Goal: Browse casually: Explore the website without a specific task or goal

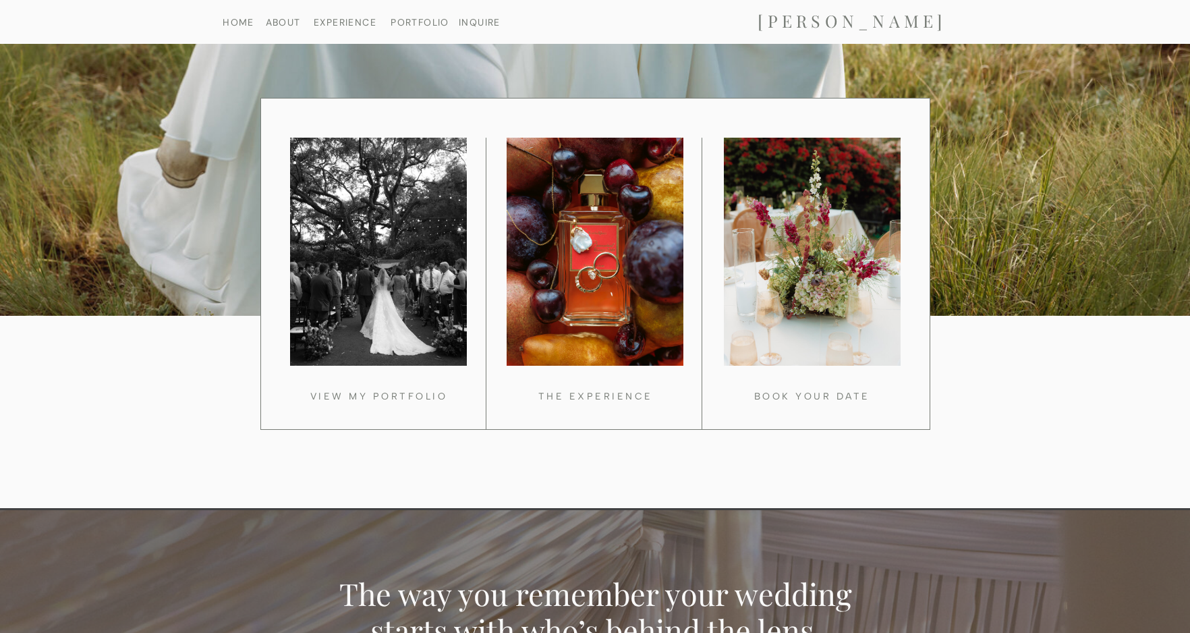
scroll to position [1132, 0]
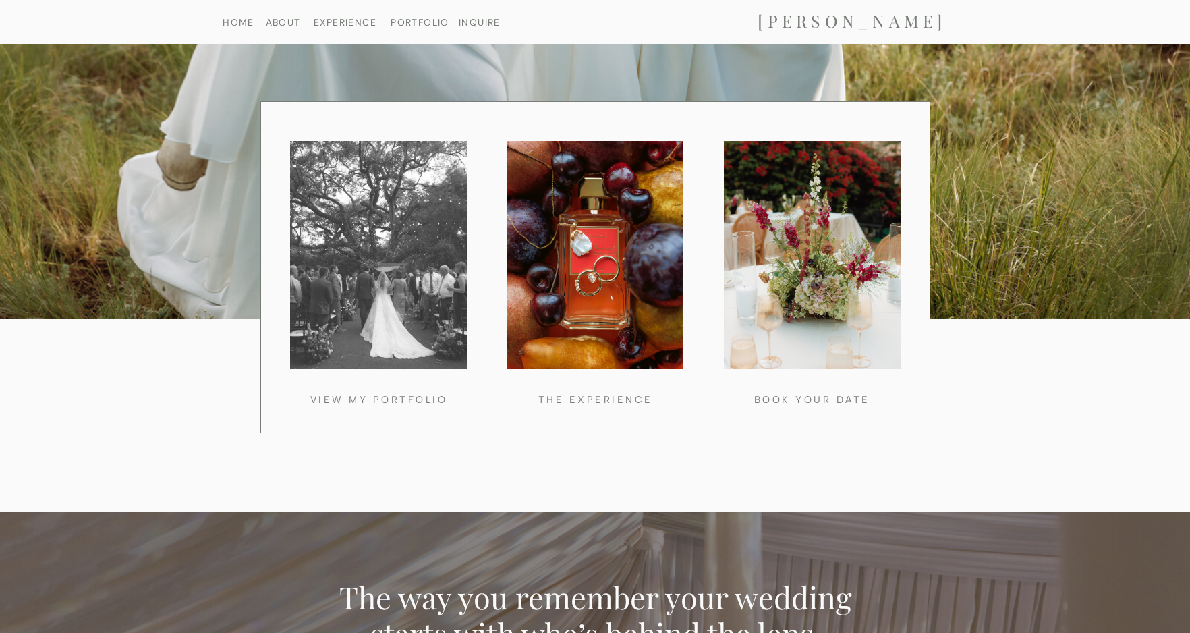
click at [386, 311] on div at bounding box center [378, 255] width 177 height 228
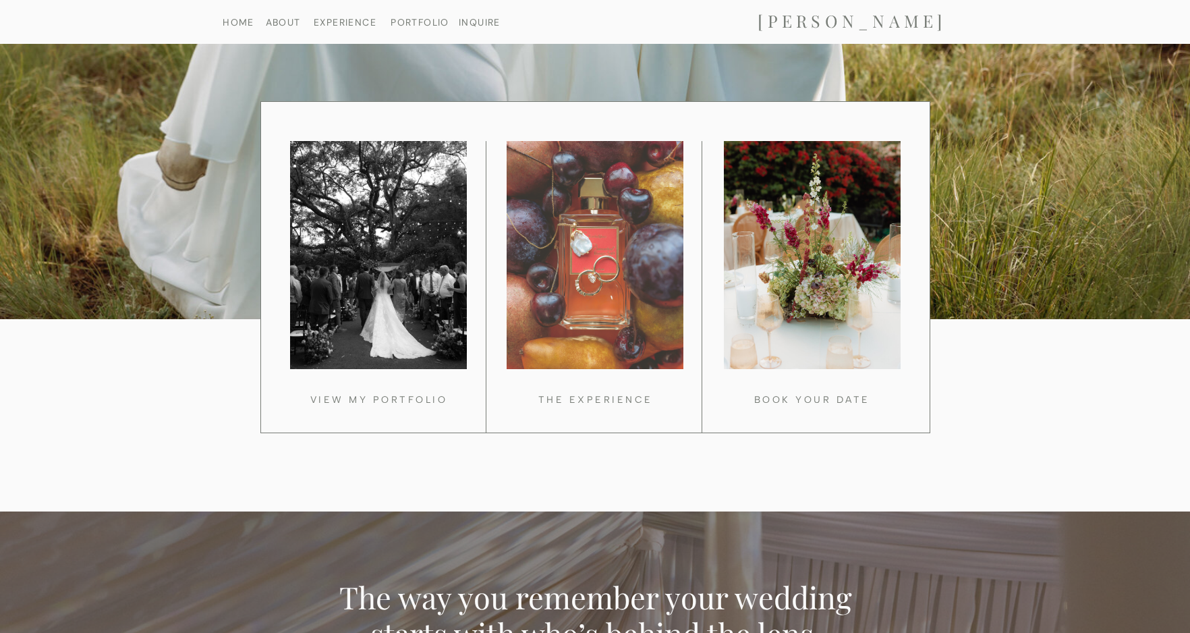
click at [623, 241] on div at bounding box center [595, 255] width 177 height 228
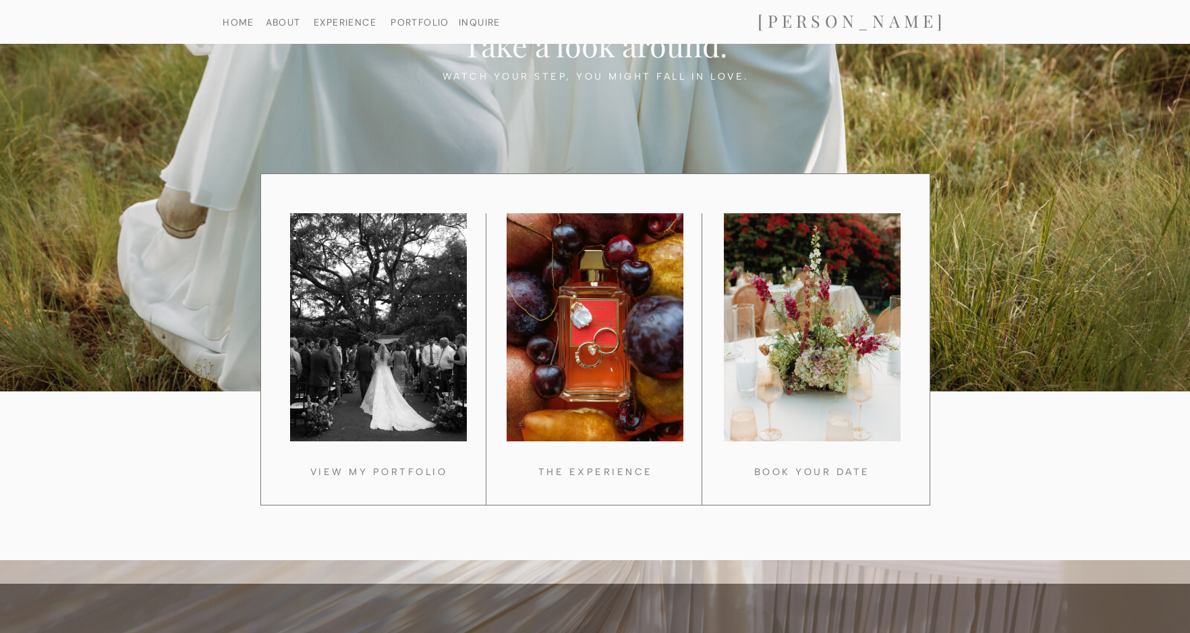
scroll to position [998, 0]
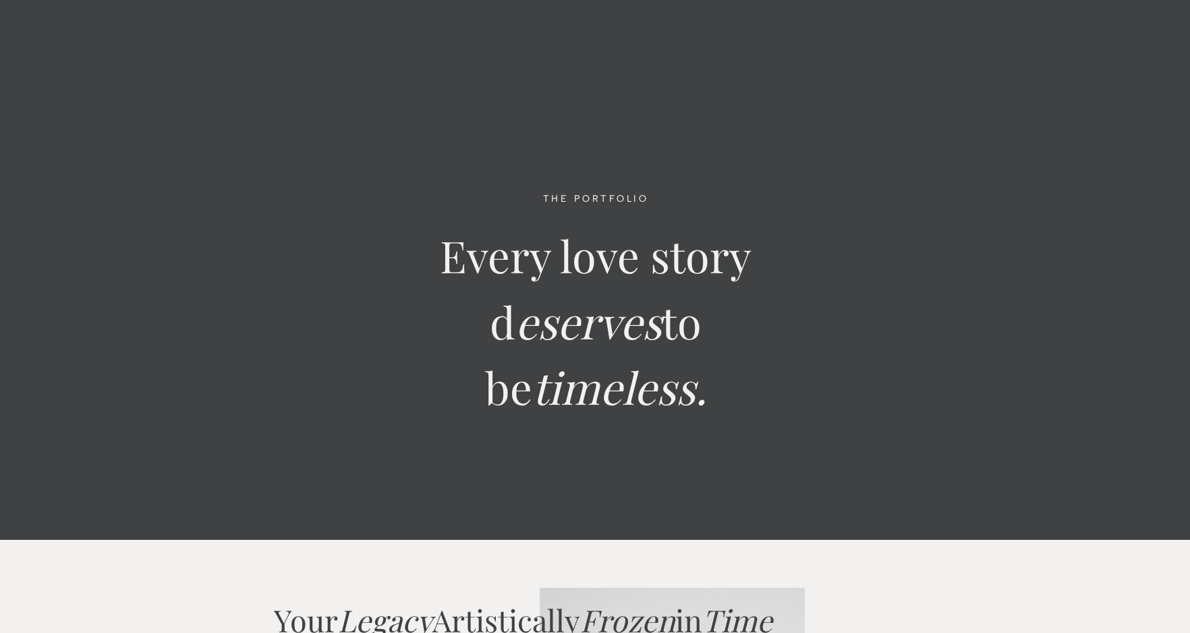
scroll to position [15697, 0]
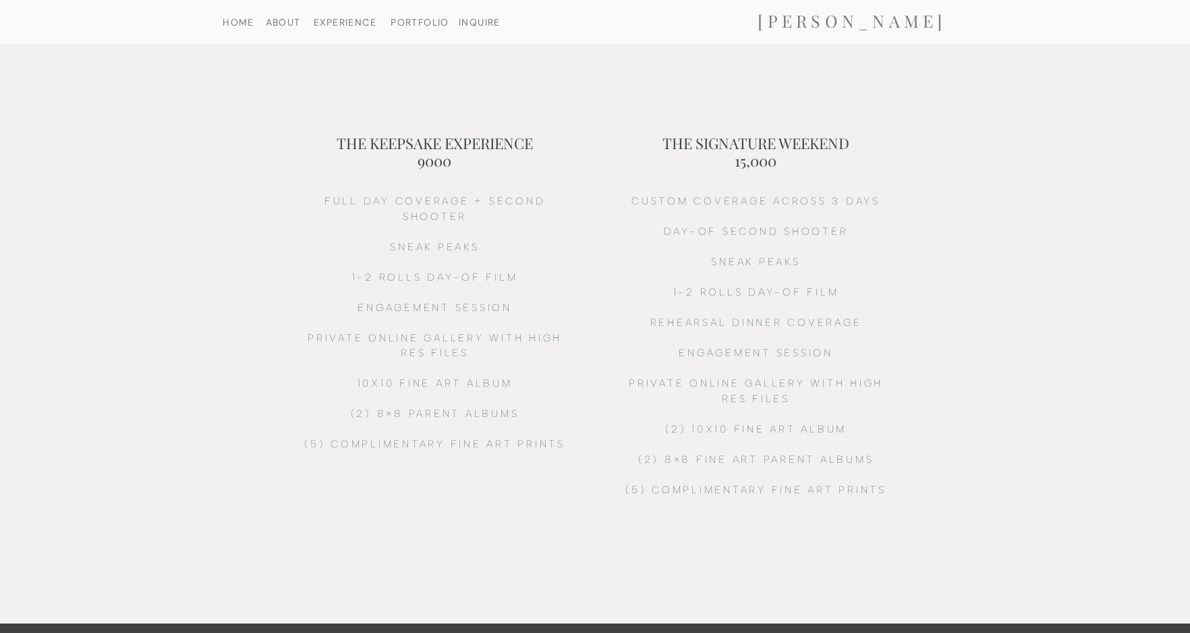
scroll to position [453, 0]
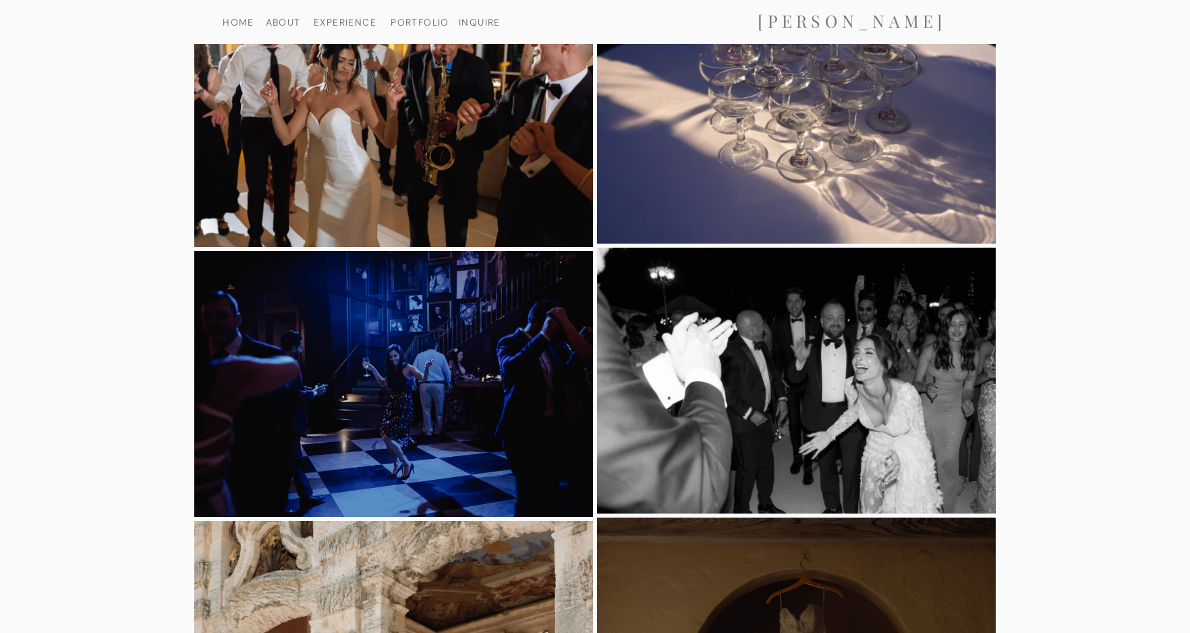
scroll to position [3469, 0]
